Goal: Task Accomplishment & Management: Manage account settings

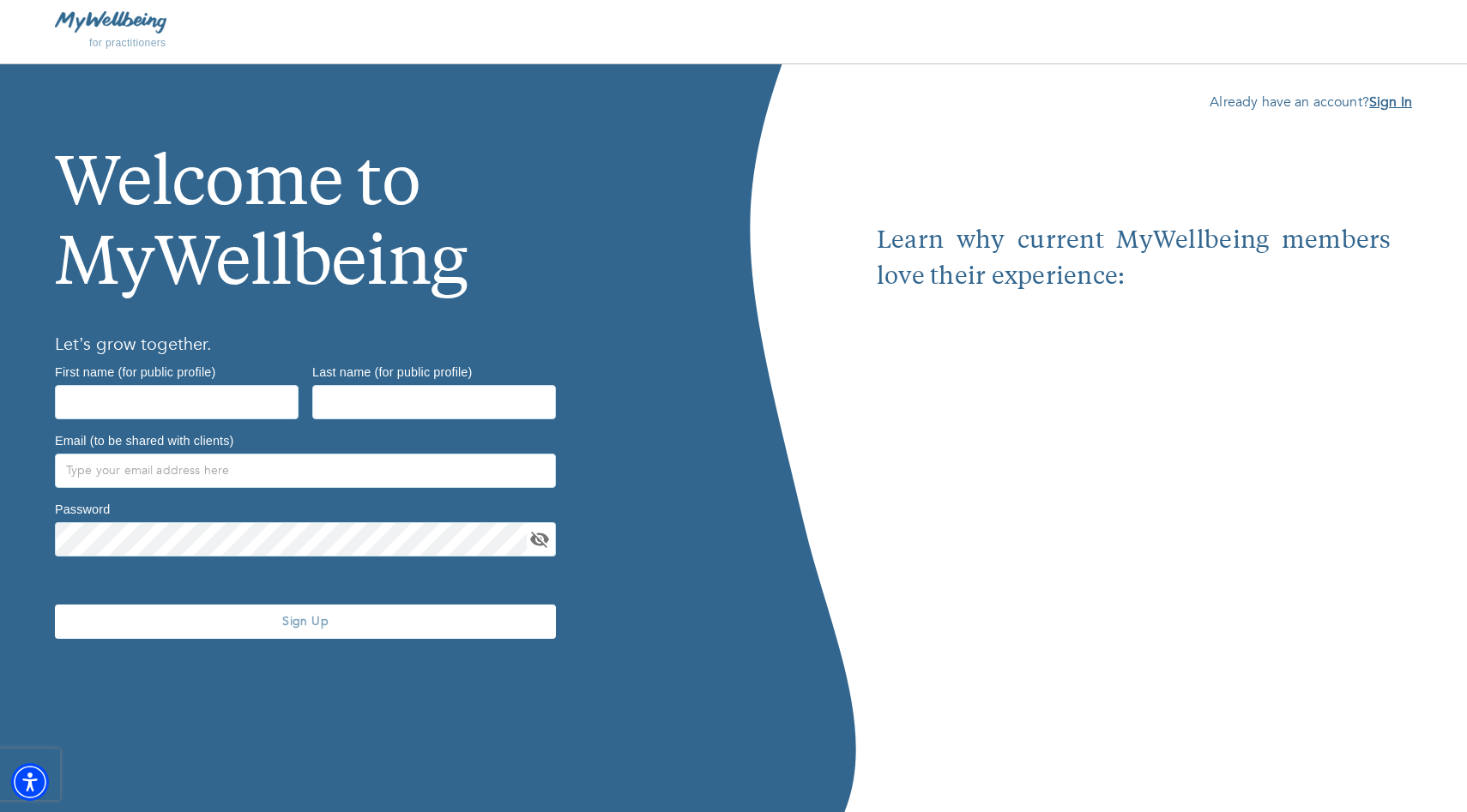
click at [1377, 109] on b "Sign In" at bounding box center [1391, 102] width 43 height 18
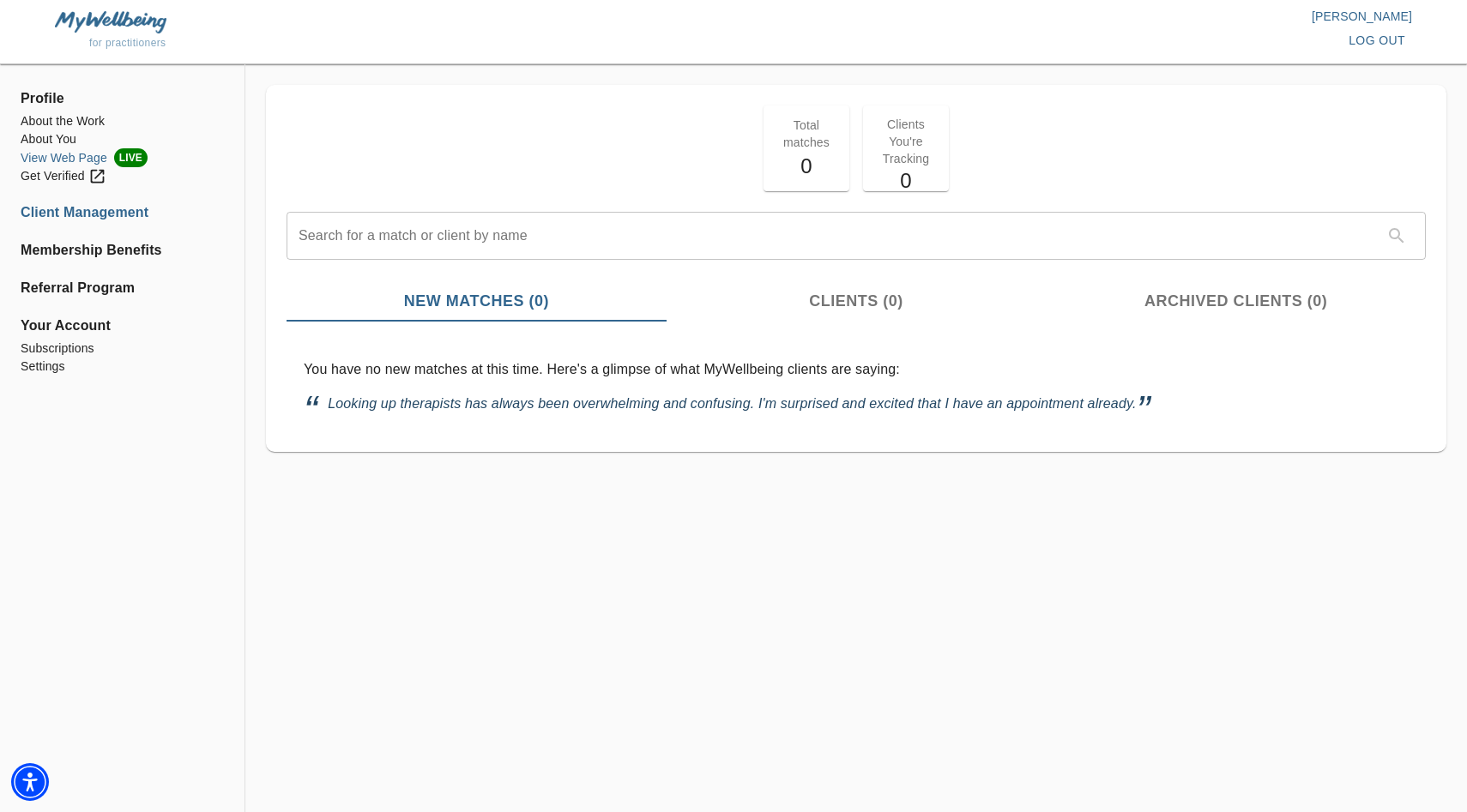
click at [41, 154] on li "View Web Page LIVE" at bounding box center [122, 157] width 203 height 18
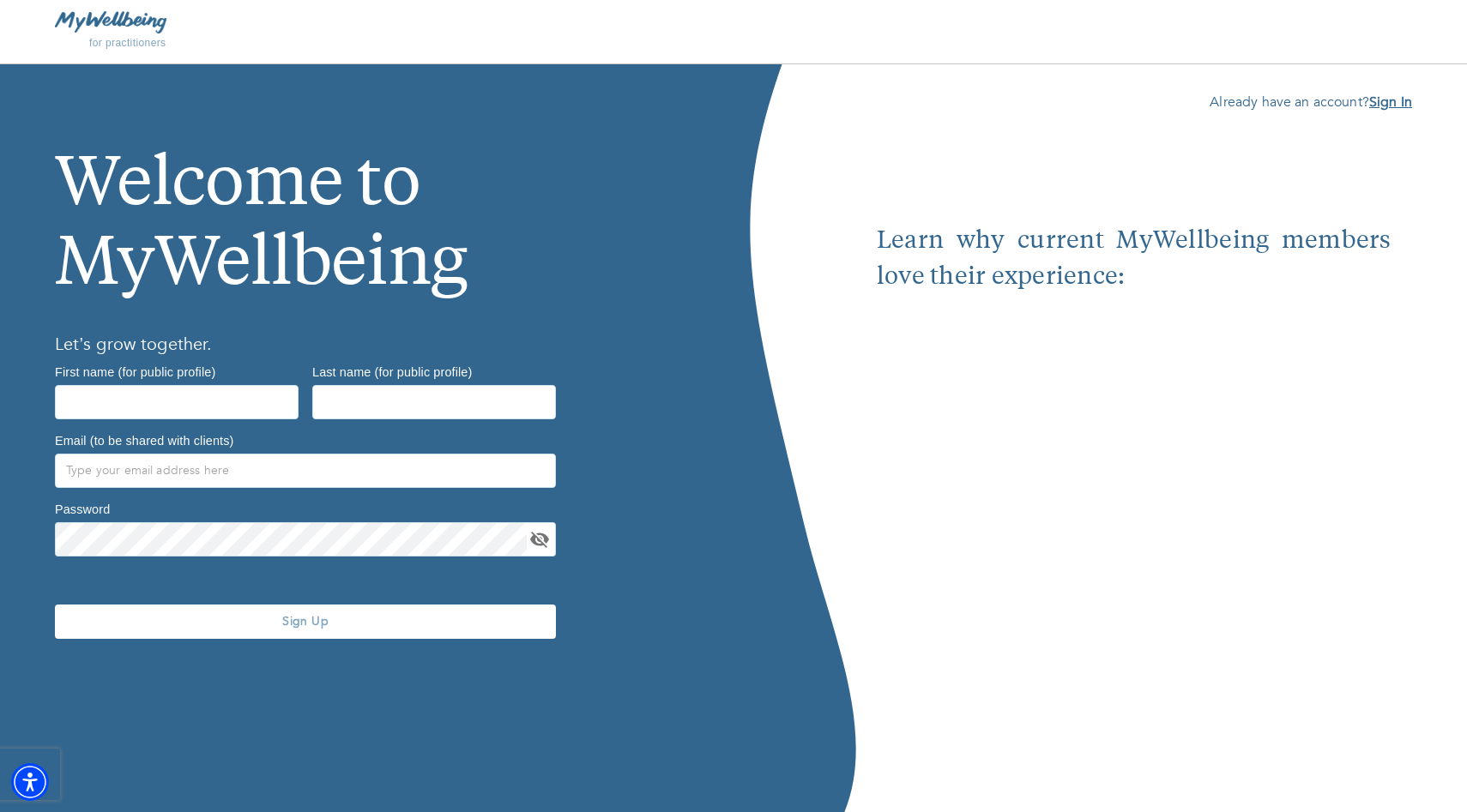
click at [1393, 103] on b "Sign In" at bounding box center [1391, 102] width 43 height 18
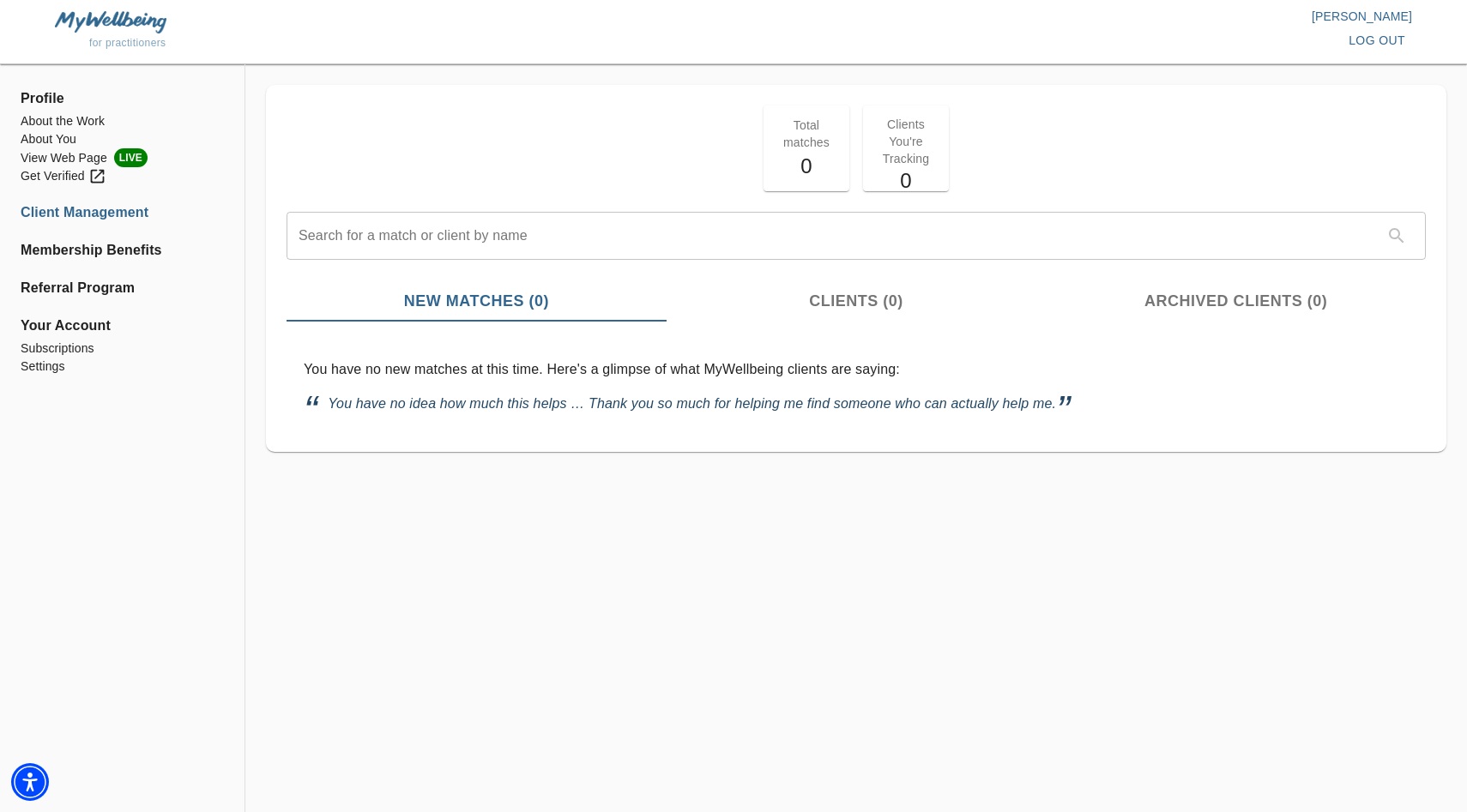
click at [56, 323] on span "Your Account" at bounding box center [122, 325] width 203 height 20
click at [27, 372] on li "Settings" at bounding box center [122, 366] width 203 height 18
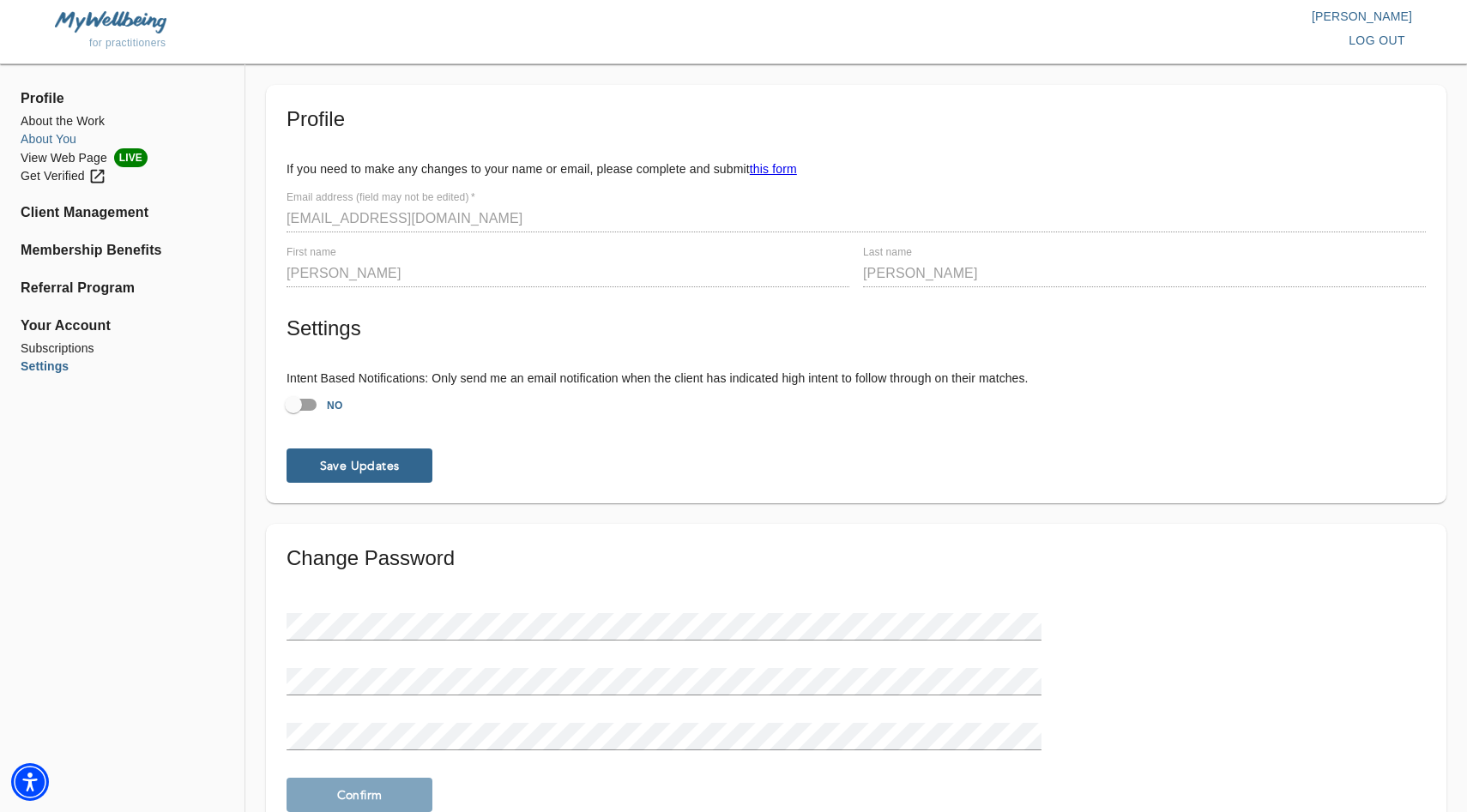
click at [42, 139] on li "About You" at bounding box center [122, 139] width 203 height 18
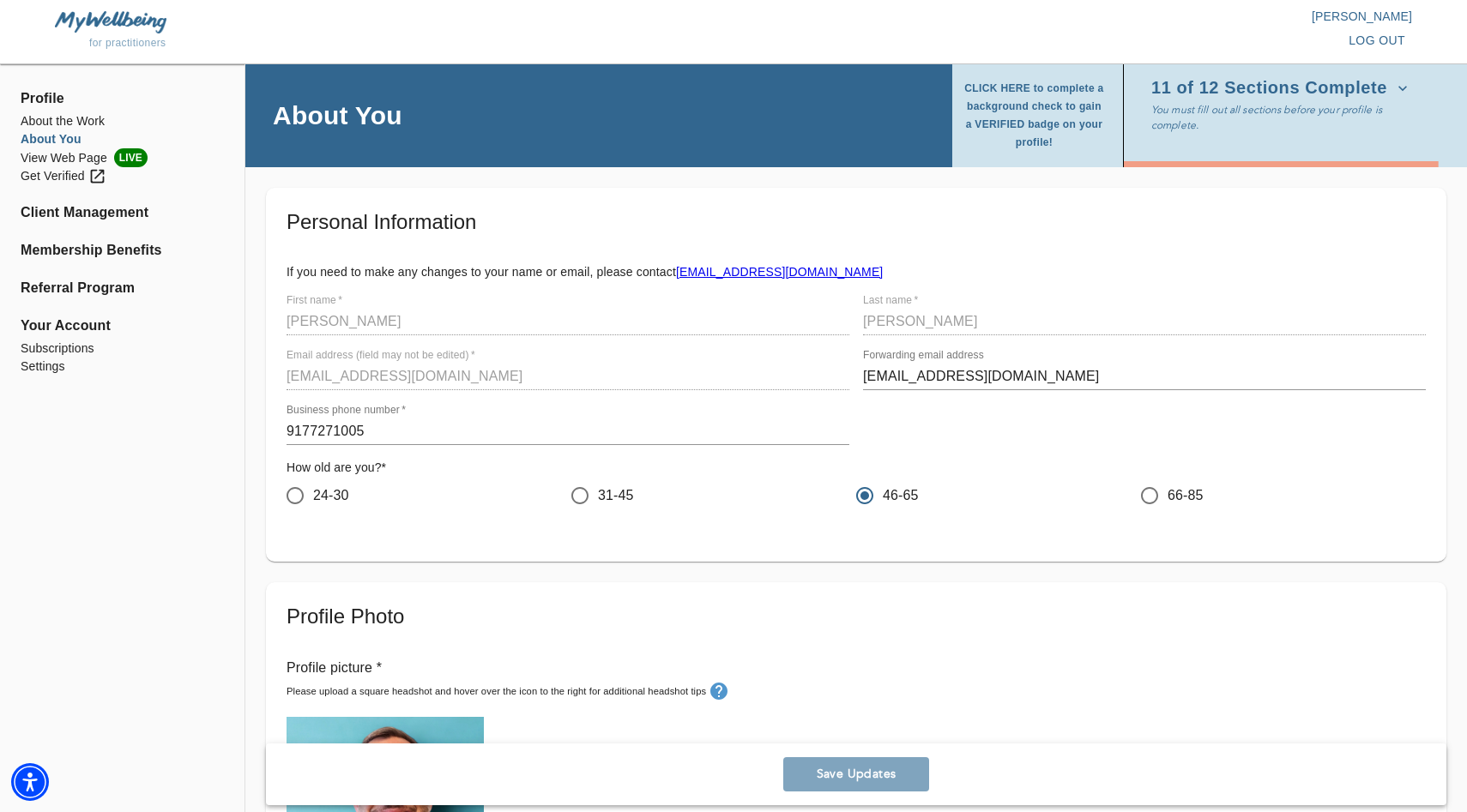
scroll to position [93, 0]
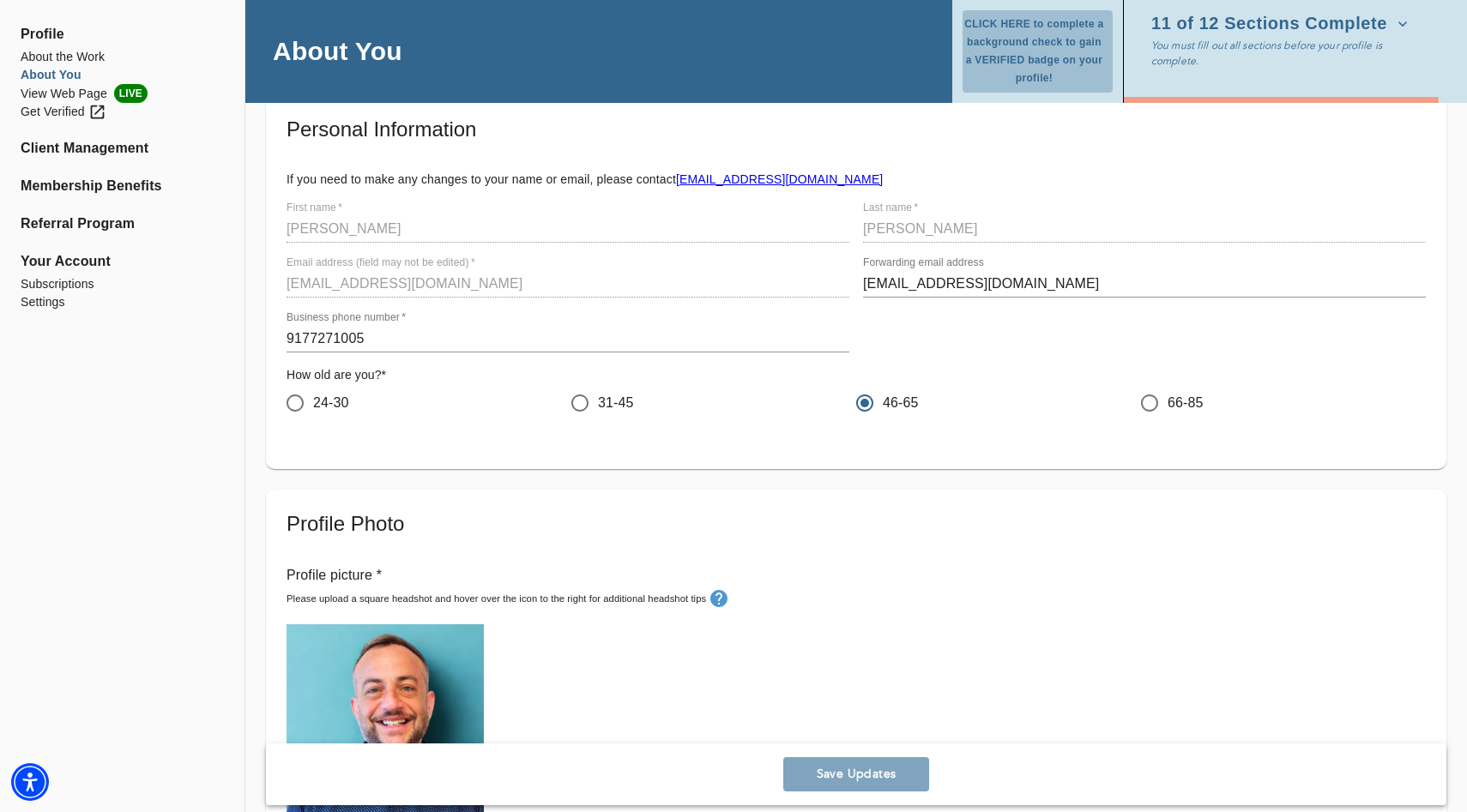
click at [1014, 15] on span "CLICK HERE to complete a background check to gain a VERIFIED badge on your prof…" at bounding box center [1034, 51] width 143 height 72
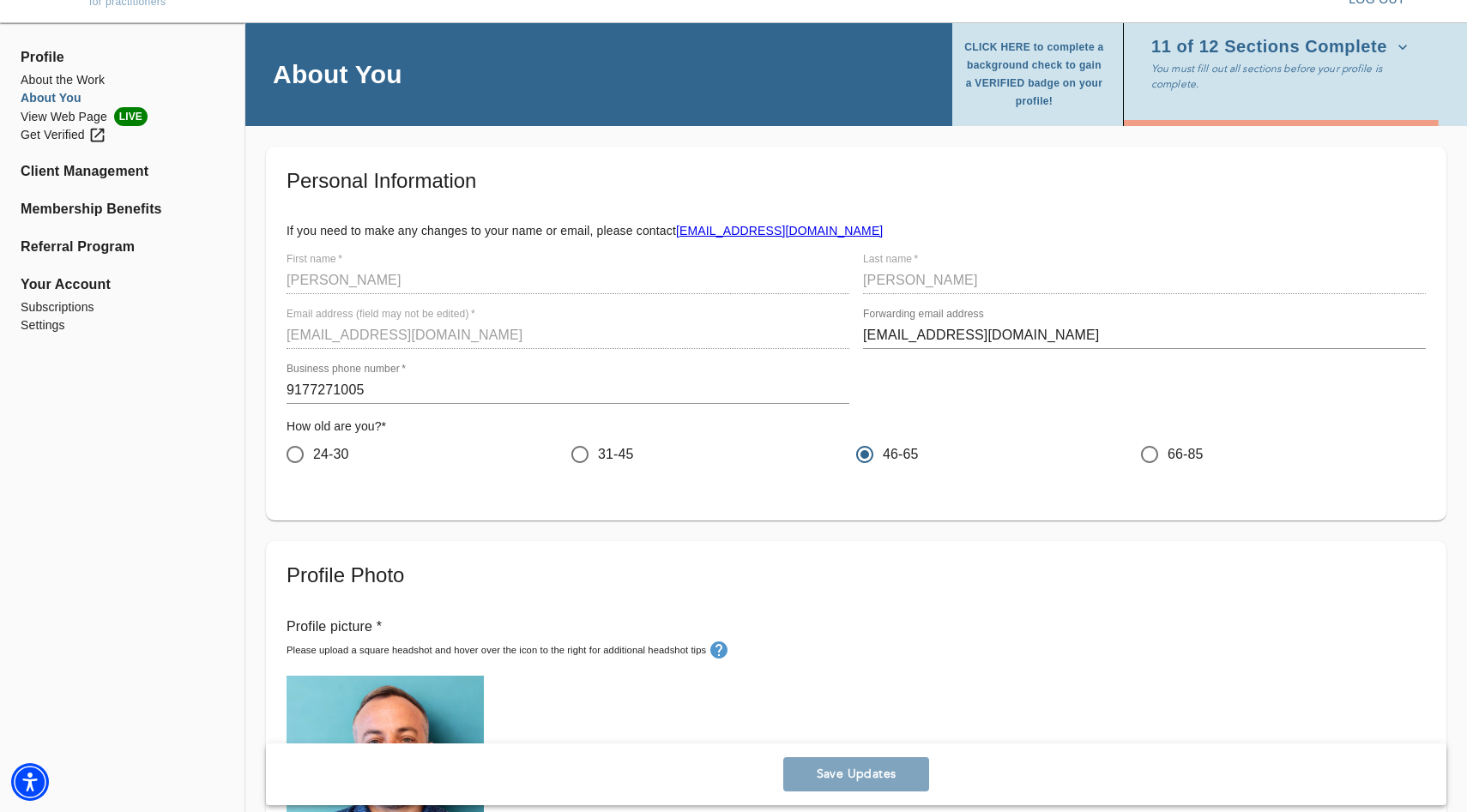
scroll to position [0, 0]
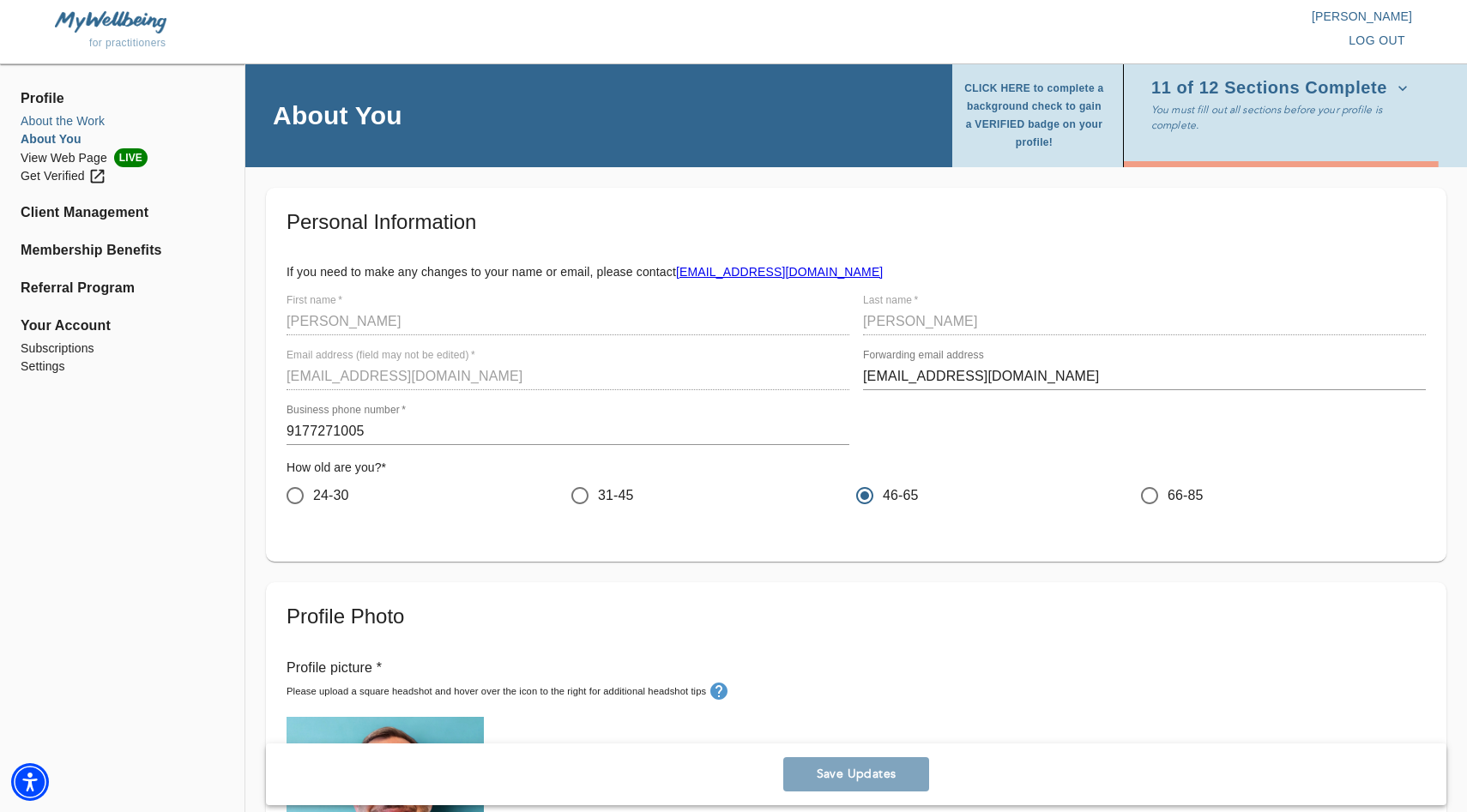
click at [77, 112] on li "About the Work" at bounding box center [122, 121] width 203 height 18
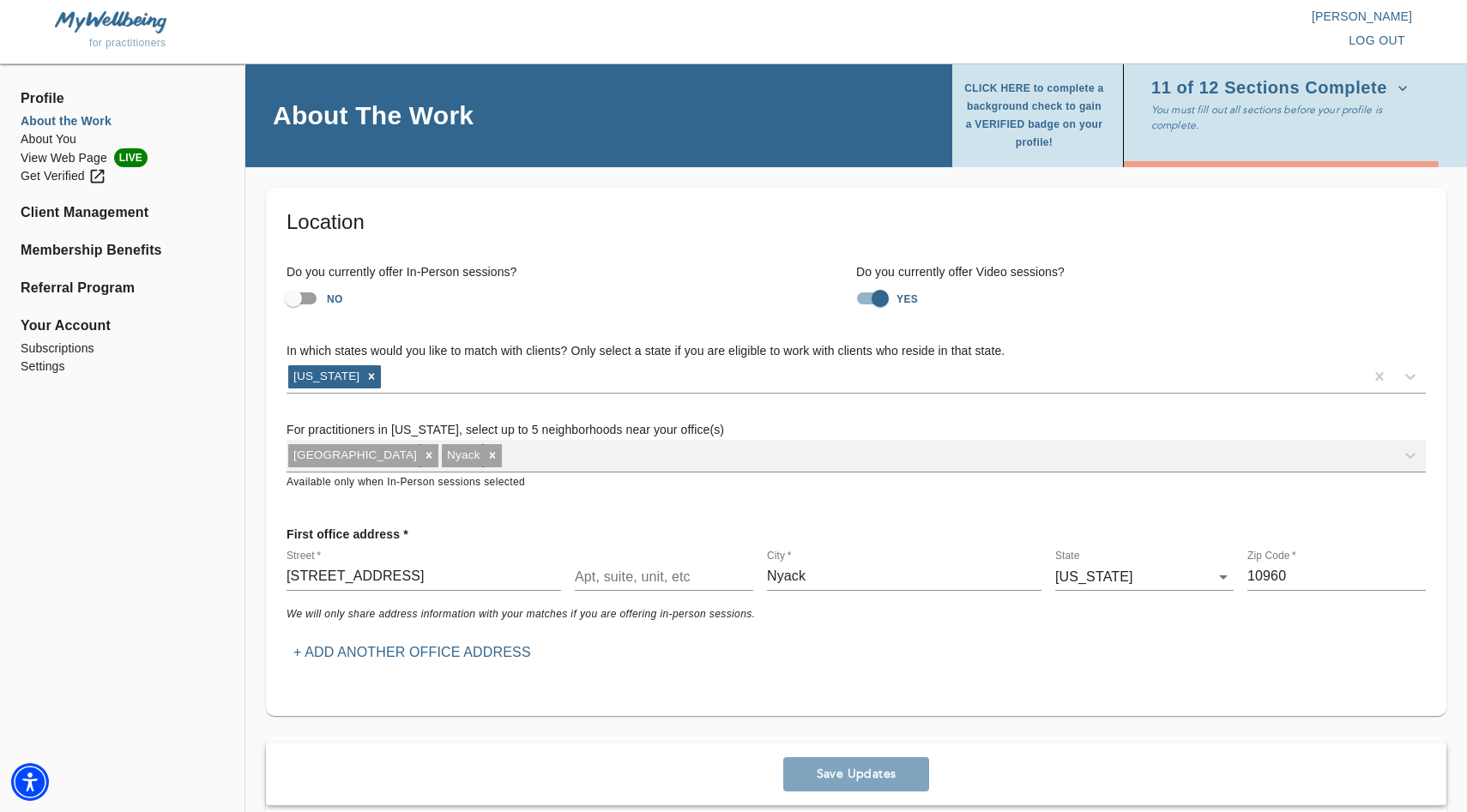
click at [479, 448] on div "Tarrytown Nyack" at bounding box center [856, 457] width 1140 height 33
click at [468, 463] on div "Tarrytown Nyack" at bounding box center [856, 457] width 1140 height 33
click at [49, 139] on li "About You" at bounding box center [122, 139] width 203 height 18
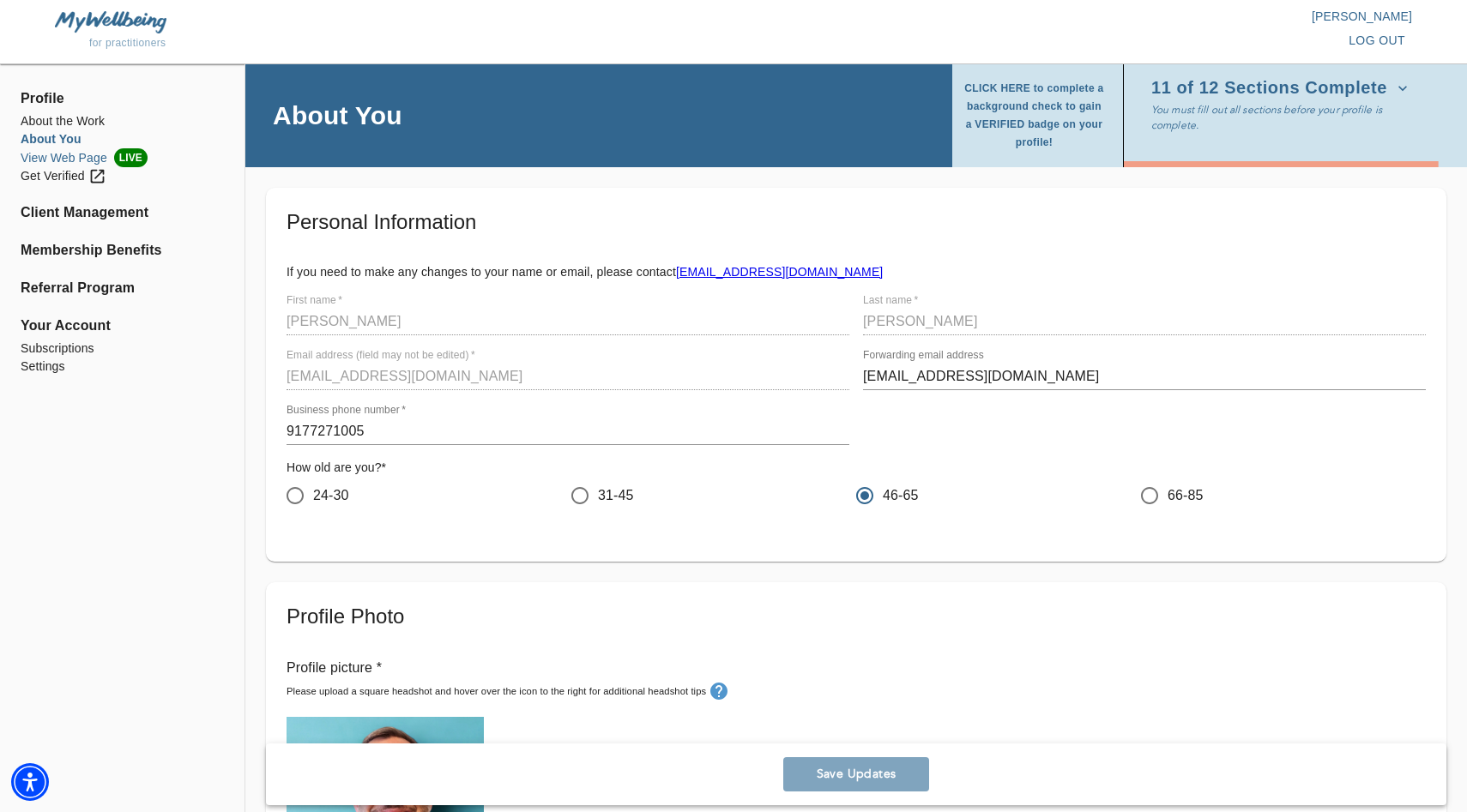
click at [81, 163] on li "View Web Page LIVE" at bounding box center [122, 157] width 203 height 18
